Goal: Find specific fact: Find specific fact

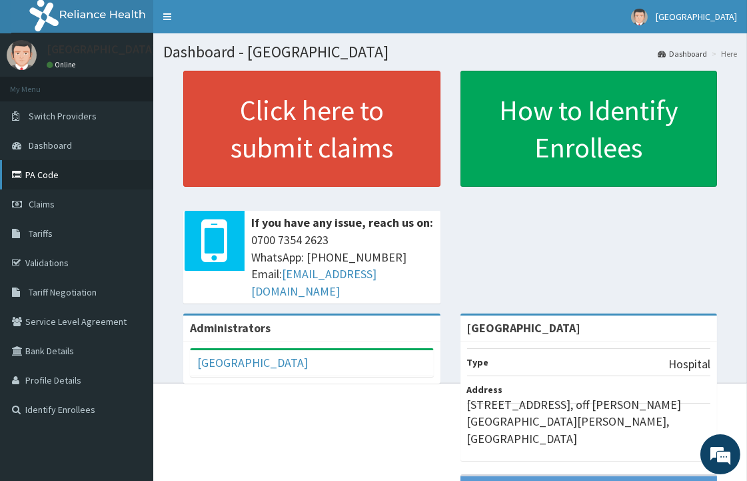
click at [31, 173] on link "PA Code" at bounding box center [76, 174] width 153 height 29
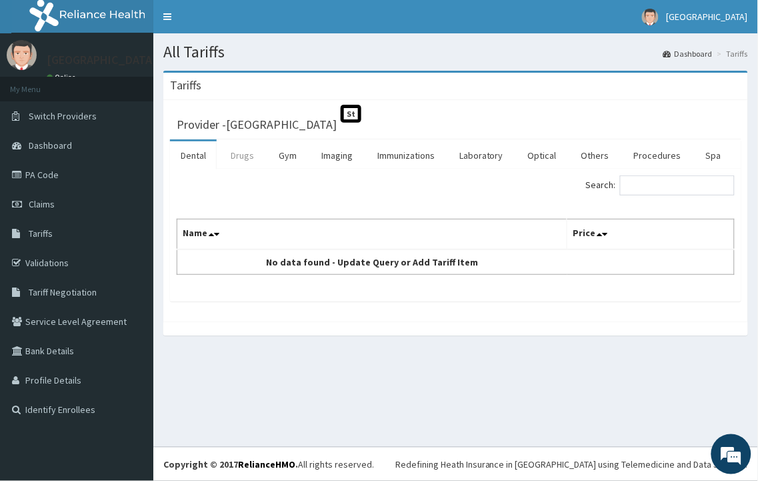
click at [248, 156] on link "Drugs" at bounding box center [242, 155] width 45 height 28
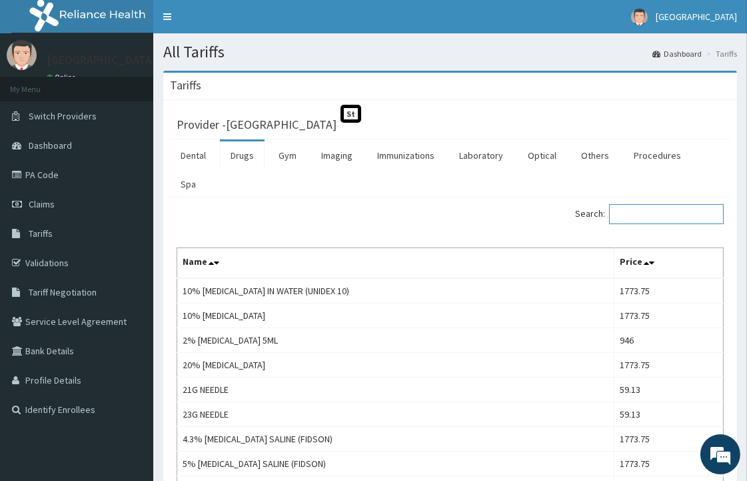
click at [668, 204] on input "Search:" at bounding box center [666, 214] width 115 height 20
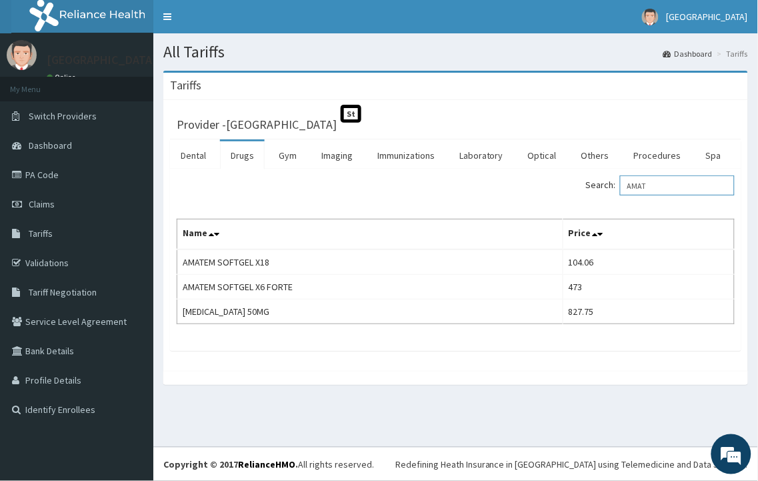
type input "AMAT"
